Goal: Task Accomplishment & Management: Manage account settings

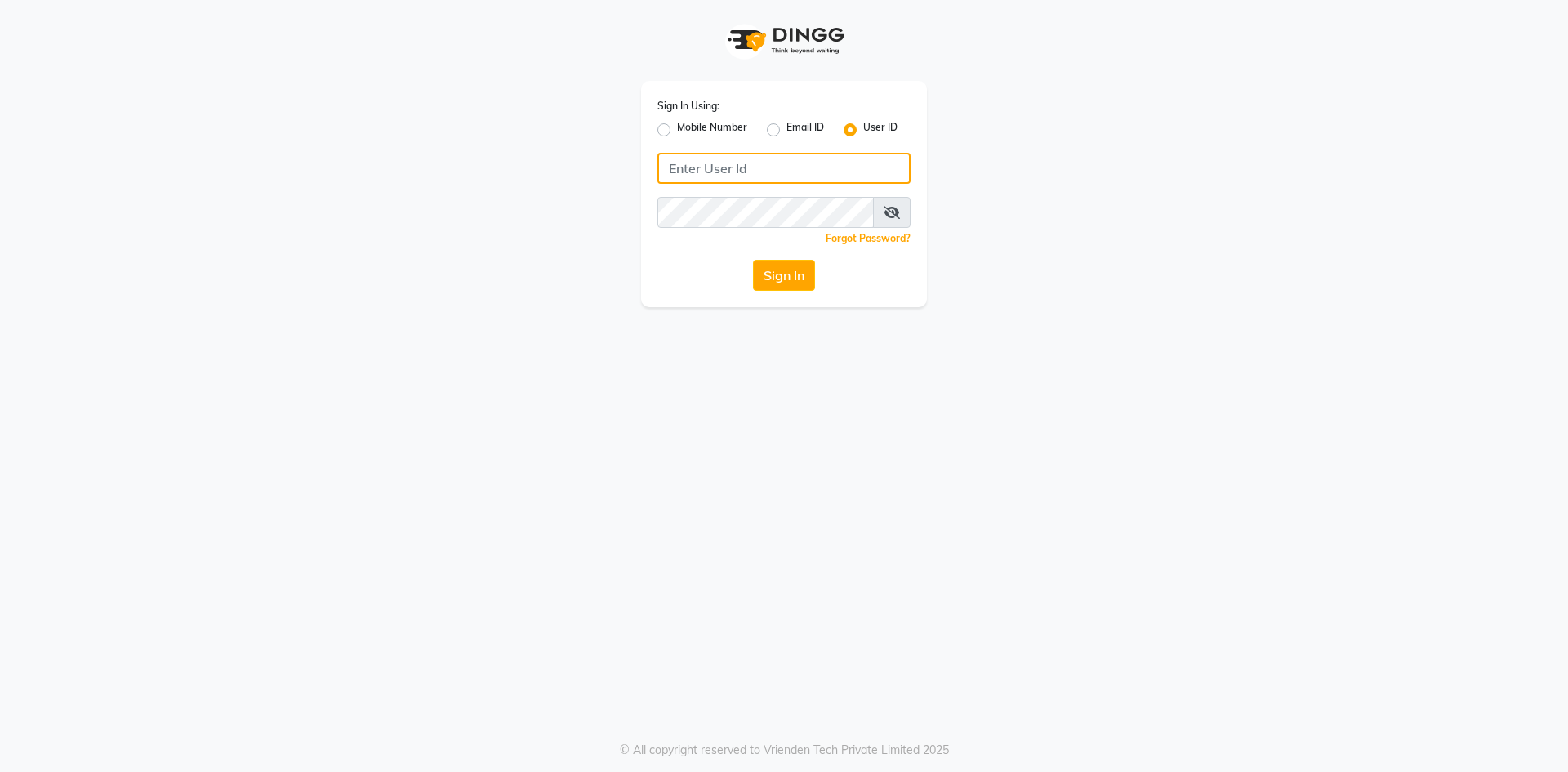
type input "e3960-01"
click at [791, 176] on input "e3960-01" at bounding box center [784, 168] width 253 height 31
click at [788, 279] on button "Sign In" at bounding box center [784, 275] width 62 height 31
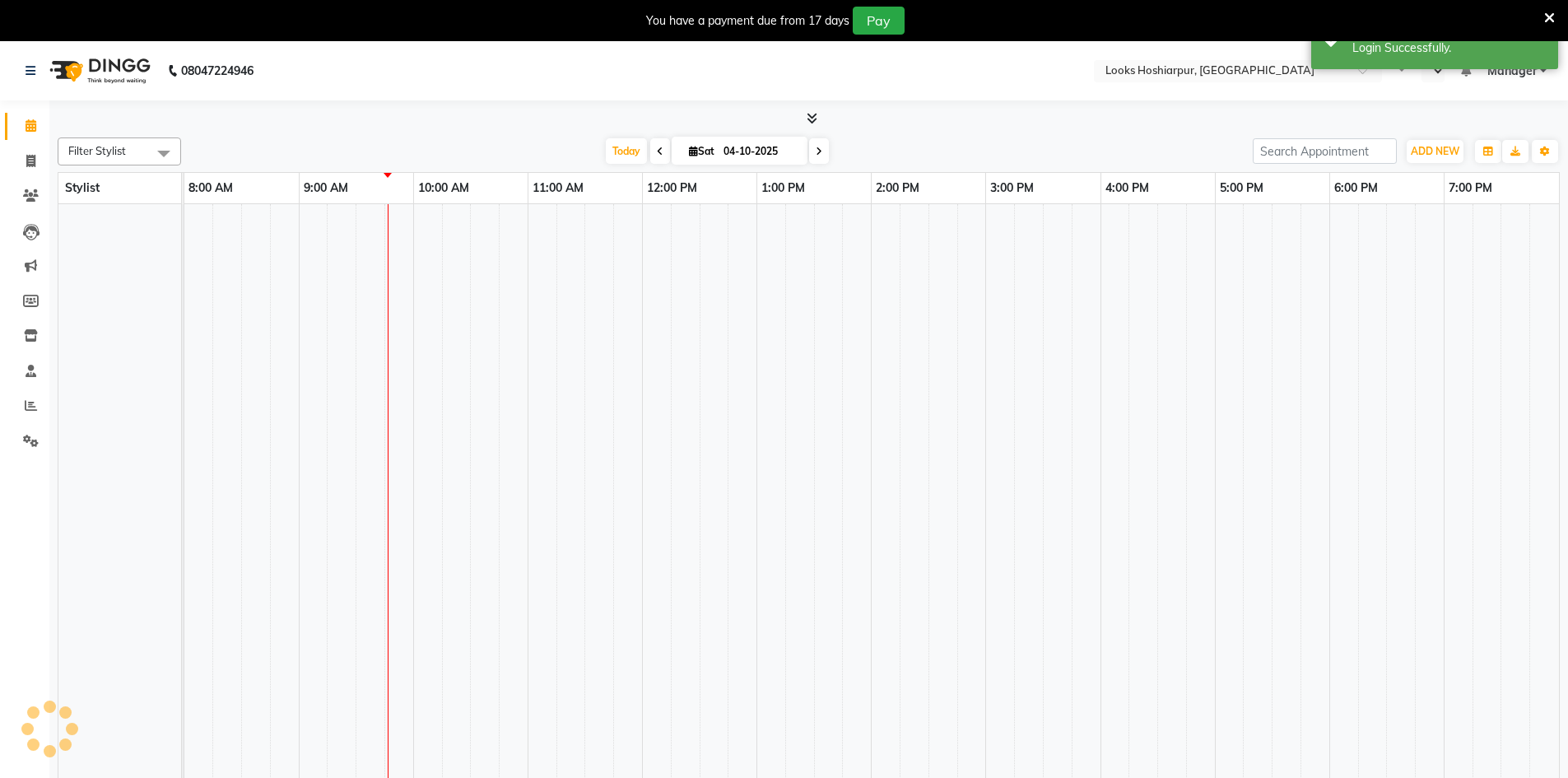
select select "en"
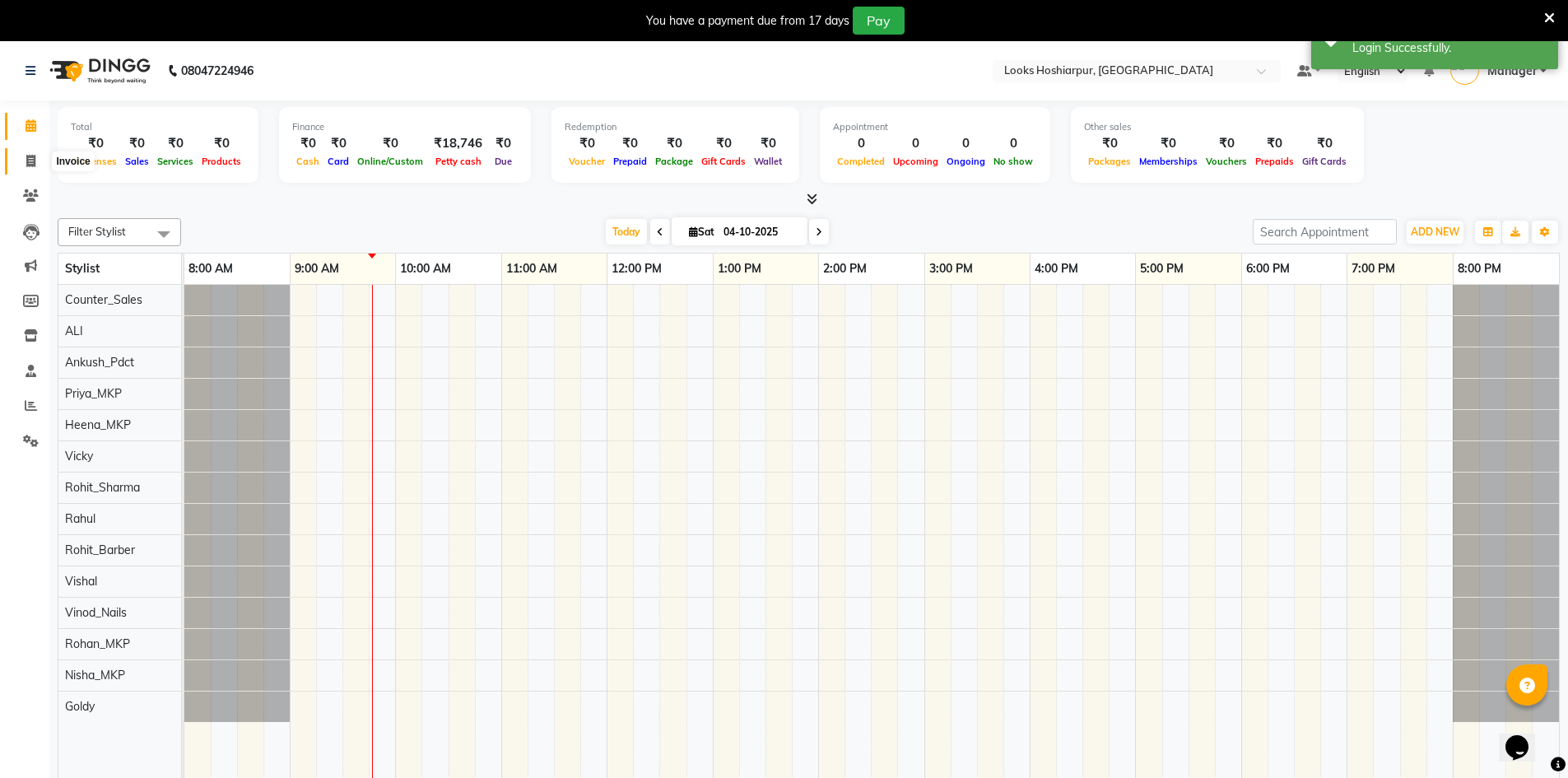
click at [29, 160] on icon at bounding box center [31, 161] width 9 height 12
select select "9034"
select select "service"
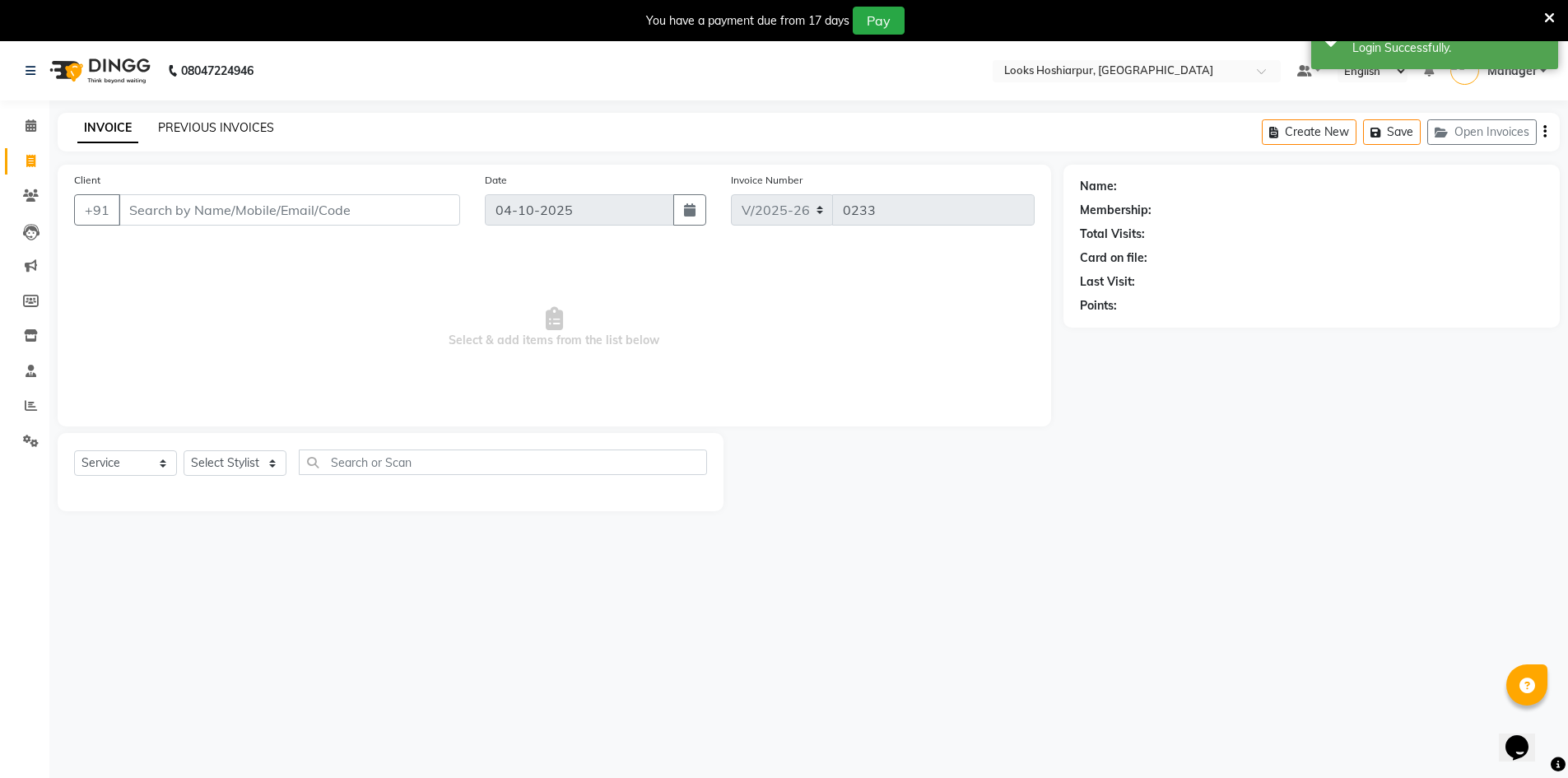
click at [209, 127] on link "PREVIOUS INVOICES" at bounding box center [216, 127] width 116 height 15
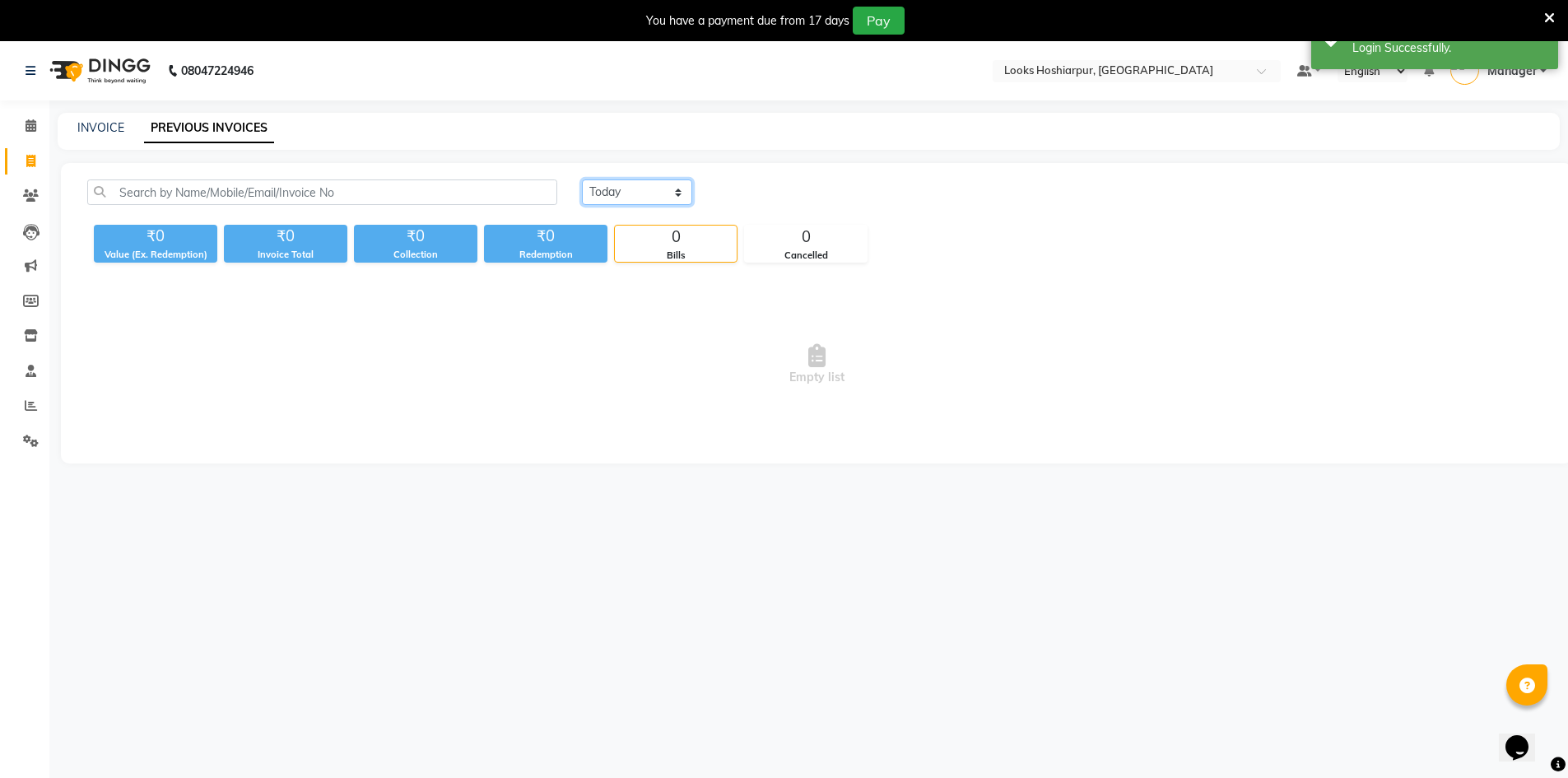
click at [651, 185] on select "[DATE] [DATE] Custom Range" at bounding box center [637, 192] width 110 height 26
select select "[DATE]"
click at [582, 179] on select "[DATE] [DATE] Custom Range" at bounding box center [637, 192] width 110 height 26
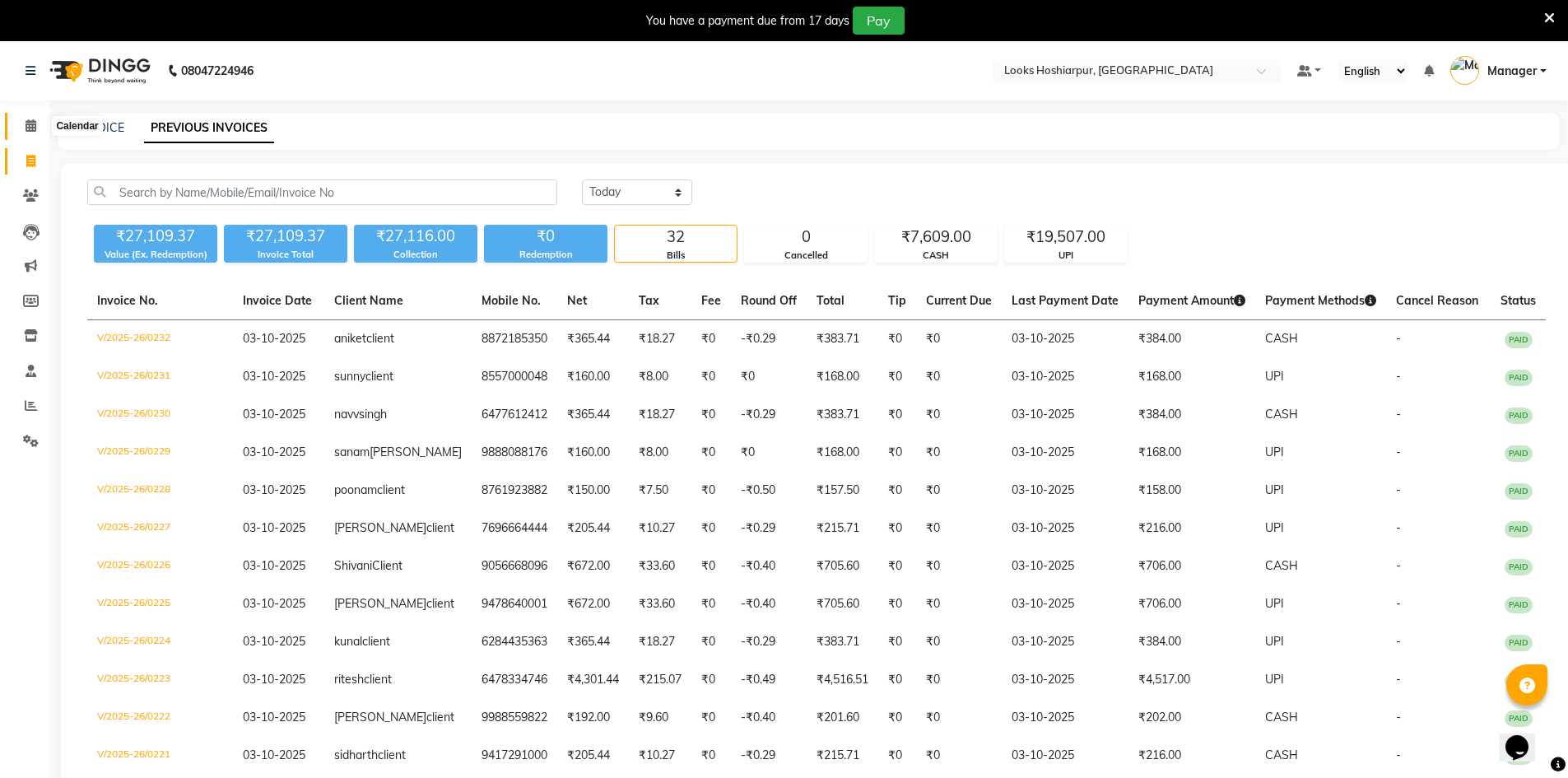
click at [24, 123] on span at bounding box center [31, 126] width 29 height 19
